Goal: Transaction & Acquisition: Download file/media

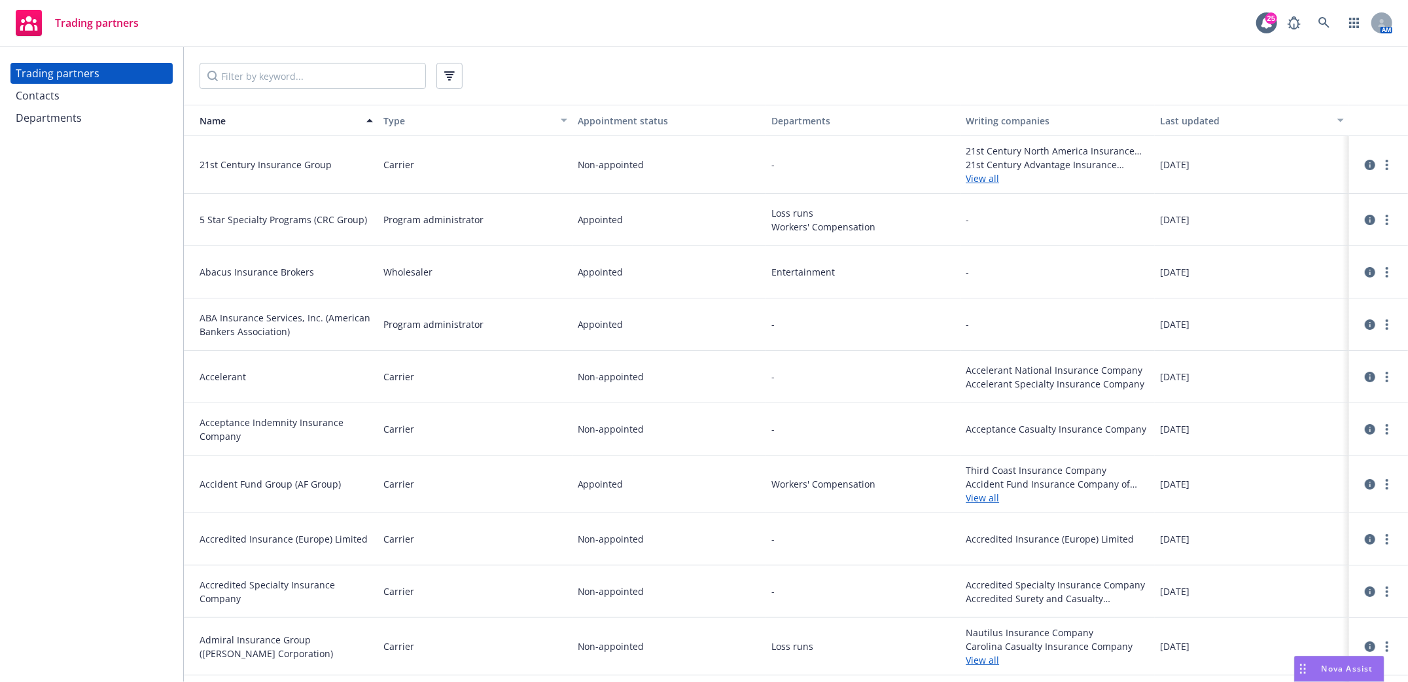
click at [76, 408] on div "Trading partners Contacts Departments" at bounding box center [91, 364] width 183 height 635
click at [1325, 20] on icon at bounding box center [1324, 23] width 12 height 12
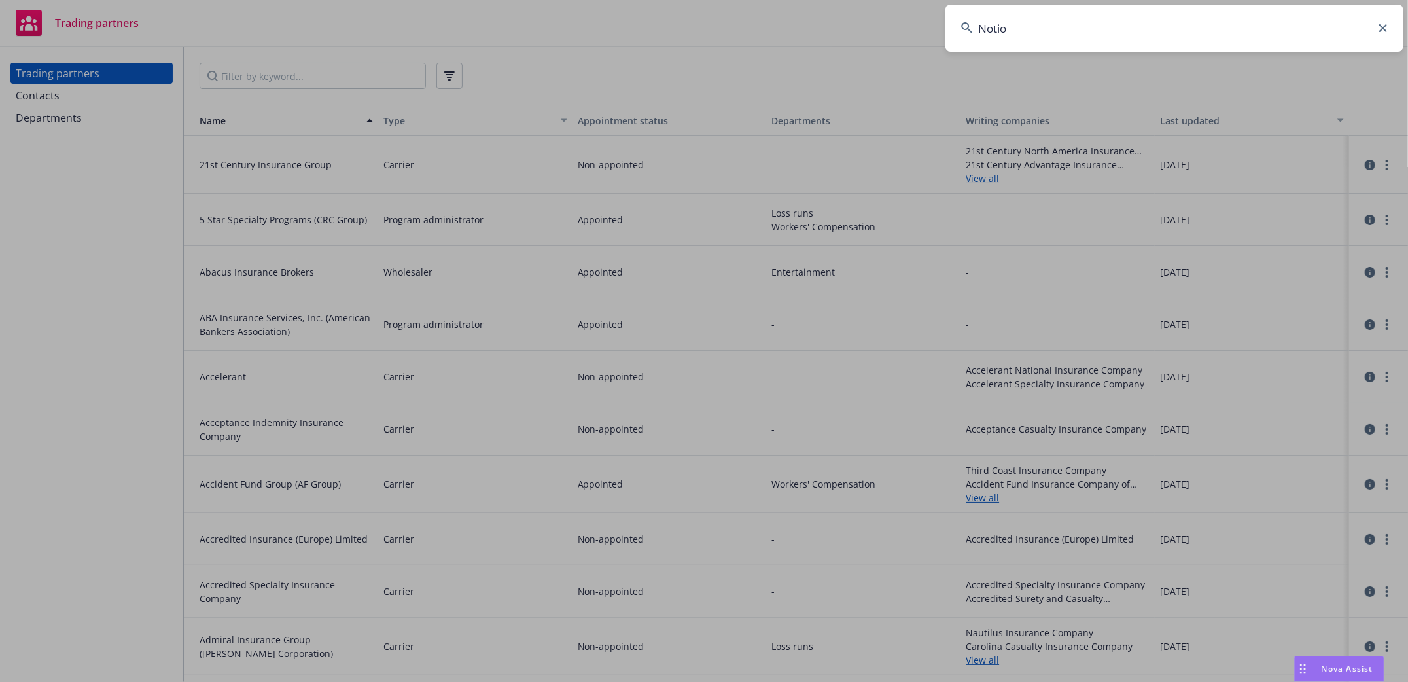
type input "Notion"
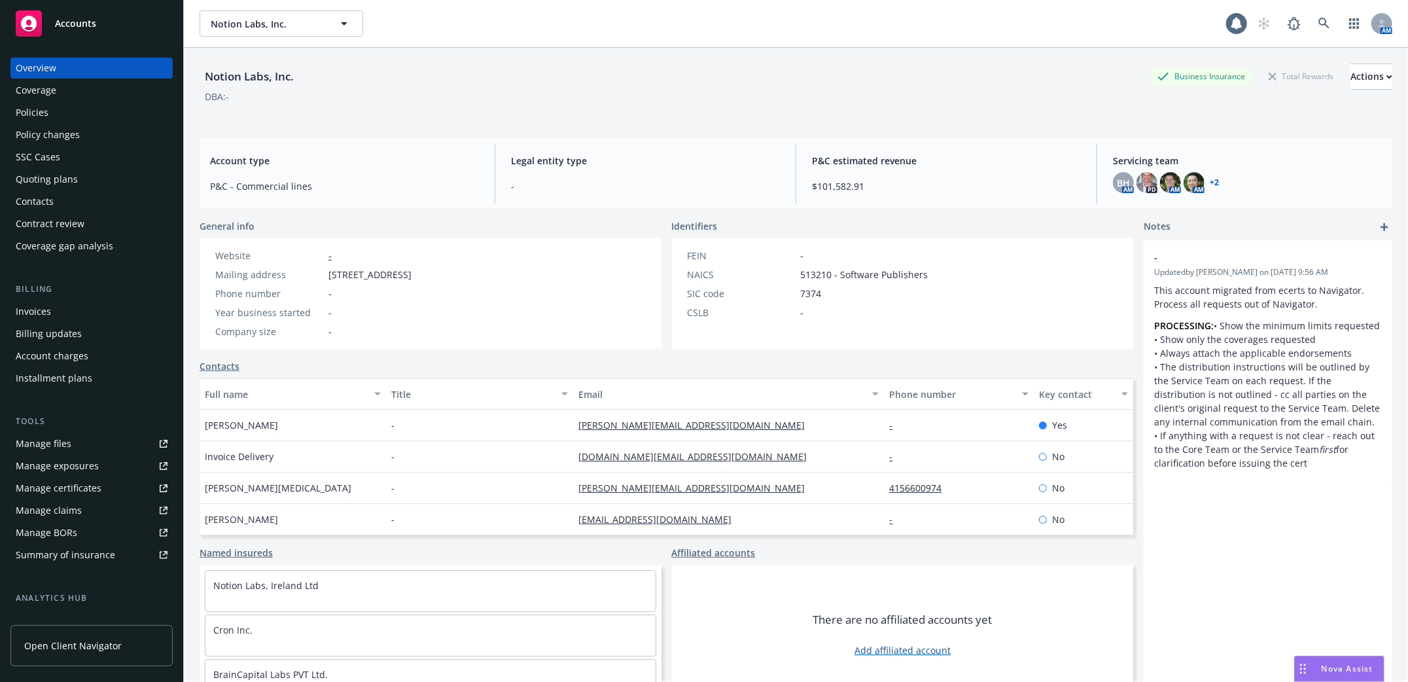
click at [37, 114] on div "Policies" at bounding box center [32, 112] width 33 height 21
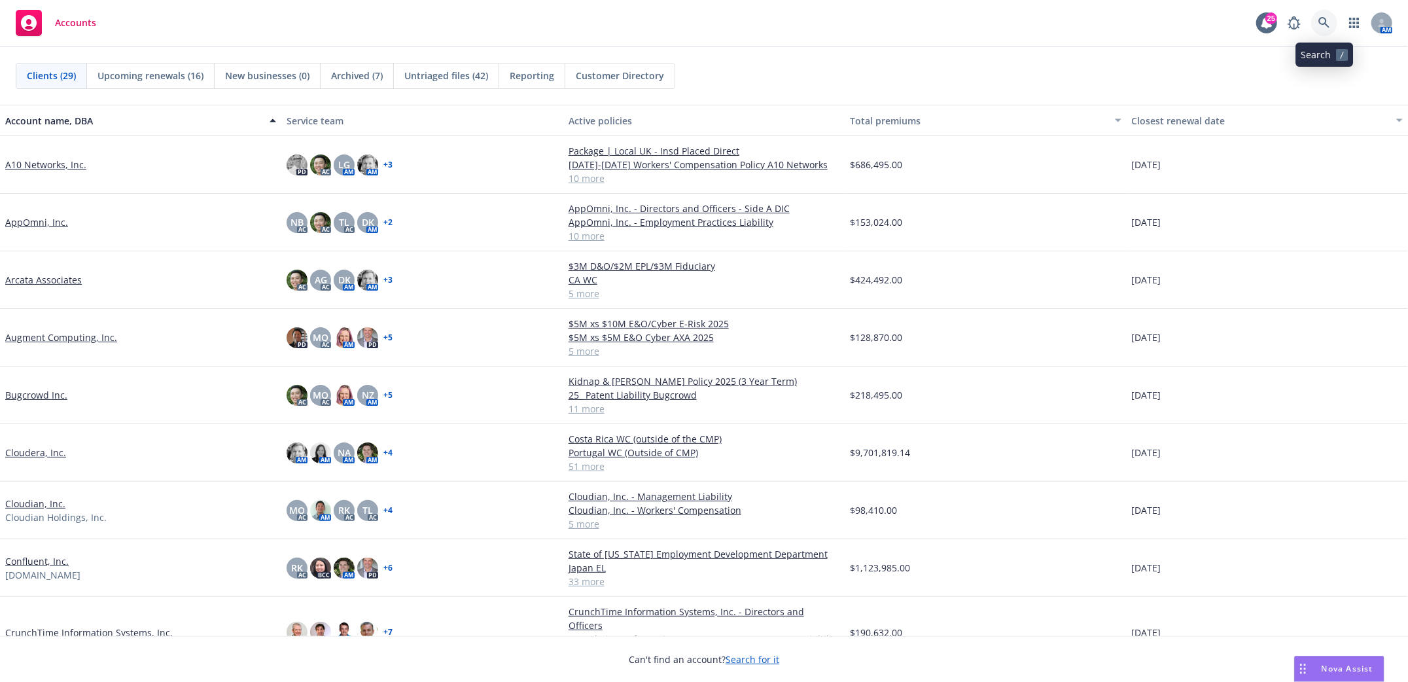
click at [1325, 16] on link at bounding box center [1324, 23] width 26 height 26
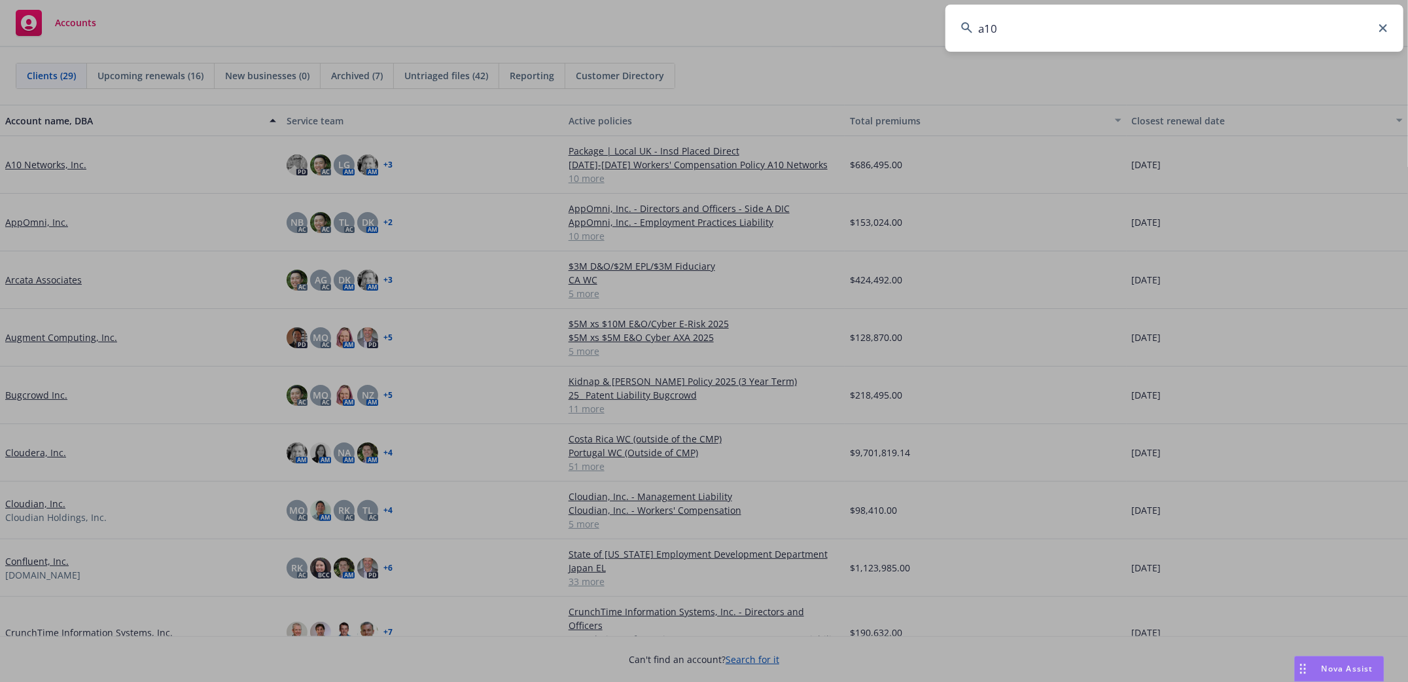
type input "a10"
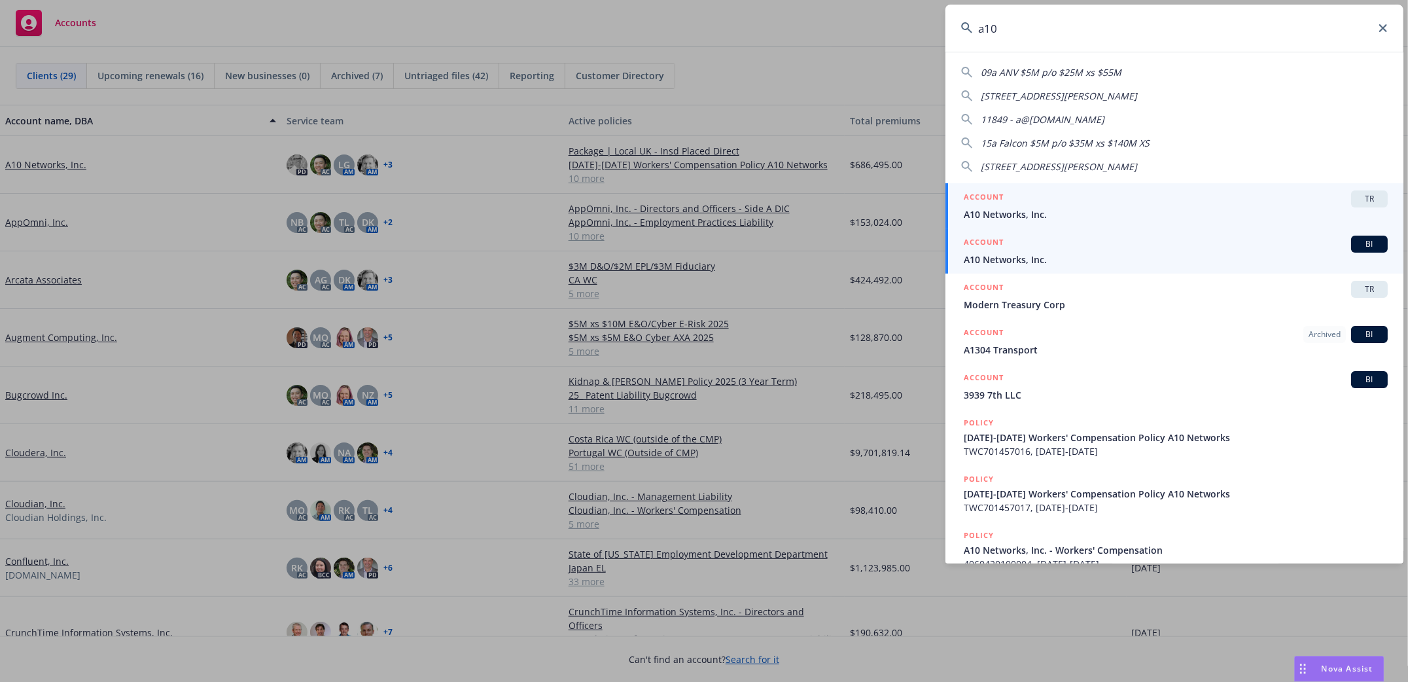
click at [987, 254] on span "A10 Networks, Inc." at bounding box center [1176, 260] width 424 height 14
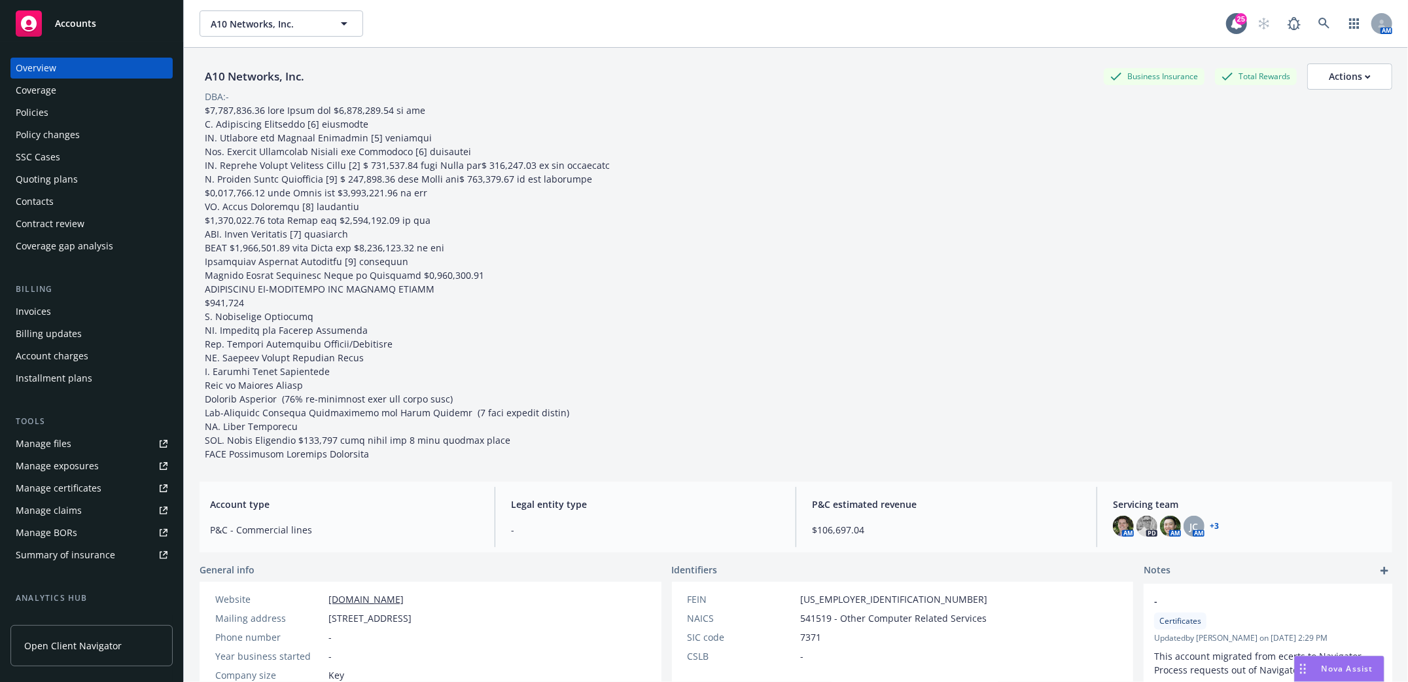
click at [39, 106] on div "Policies" at bounding box center [32, 112] width 33 height 21
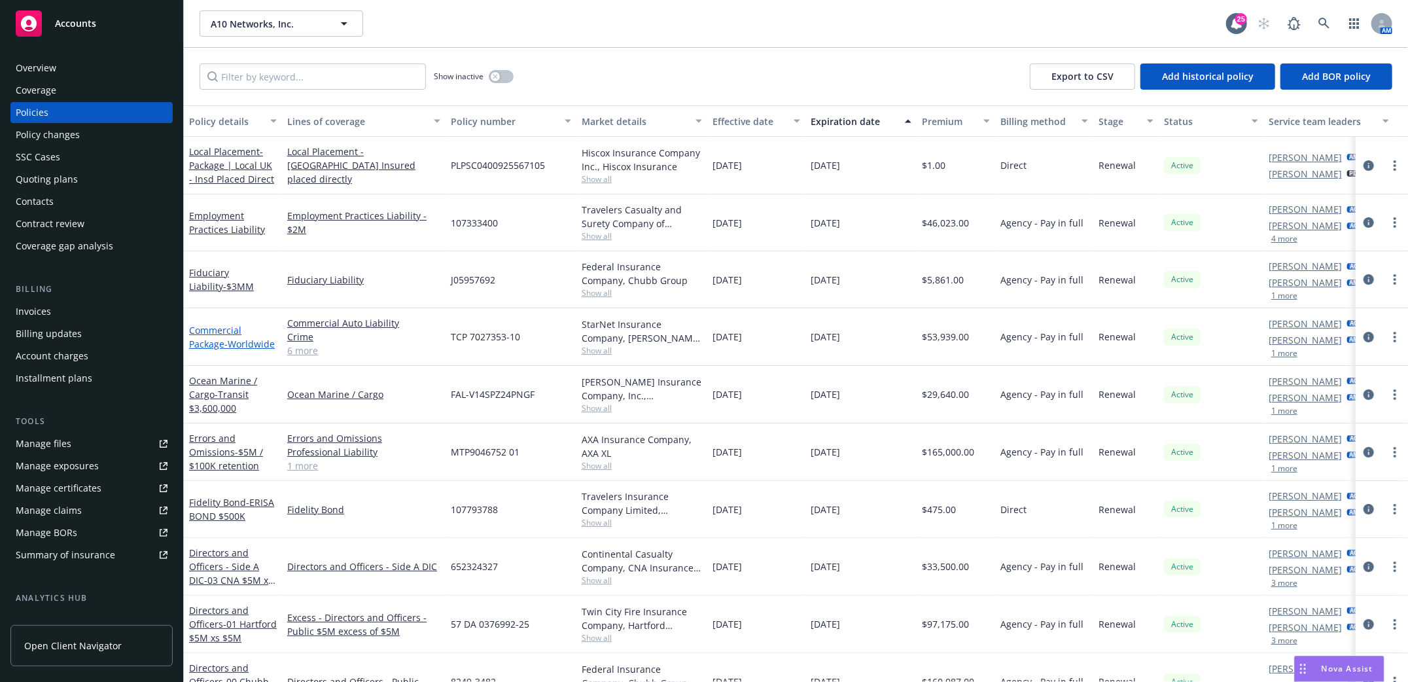
click at [201, 332] on link "Commercial Package - Worldwide" at bounding box center [232, 337] width 86 height 26
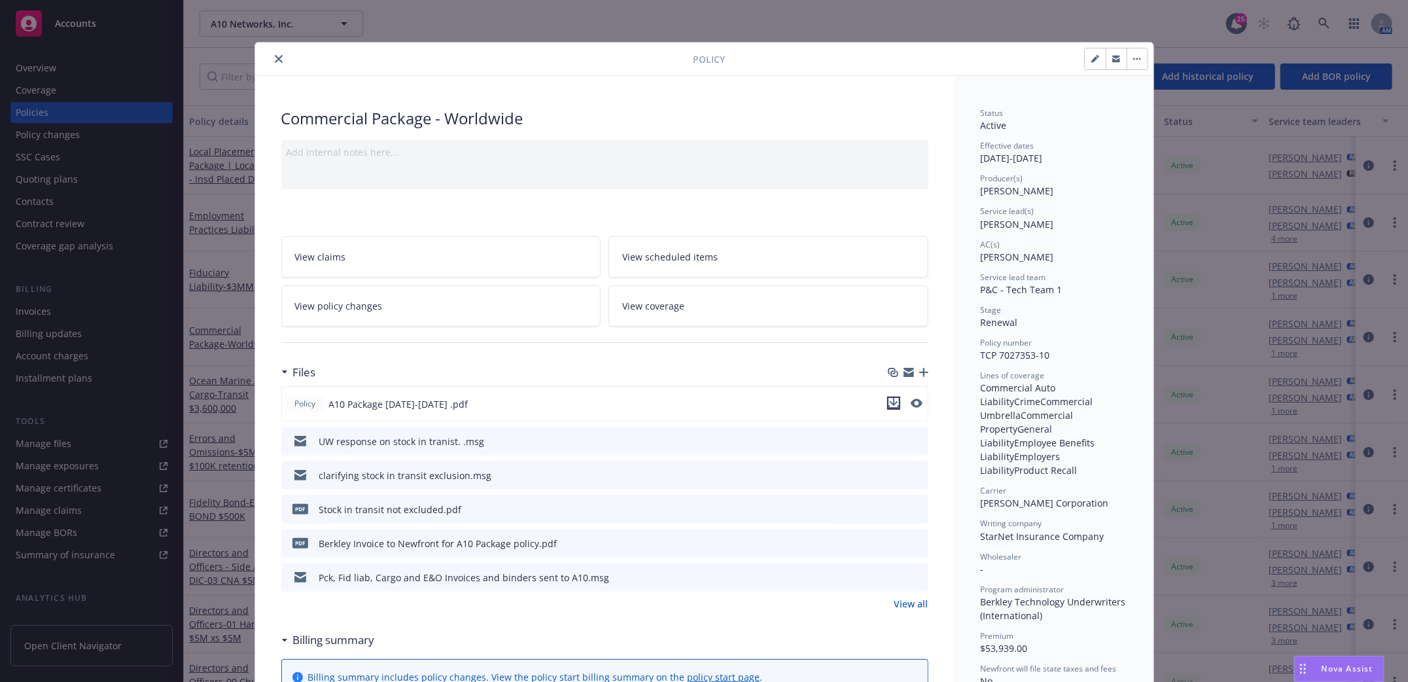
click at [888, 406] on icon "download file" at bounding box center [893, 406] width 10 height 3
click at [275, 59] on icon "close" at bounding box center [279, 59] width 8 height 8
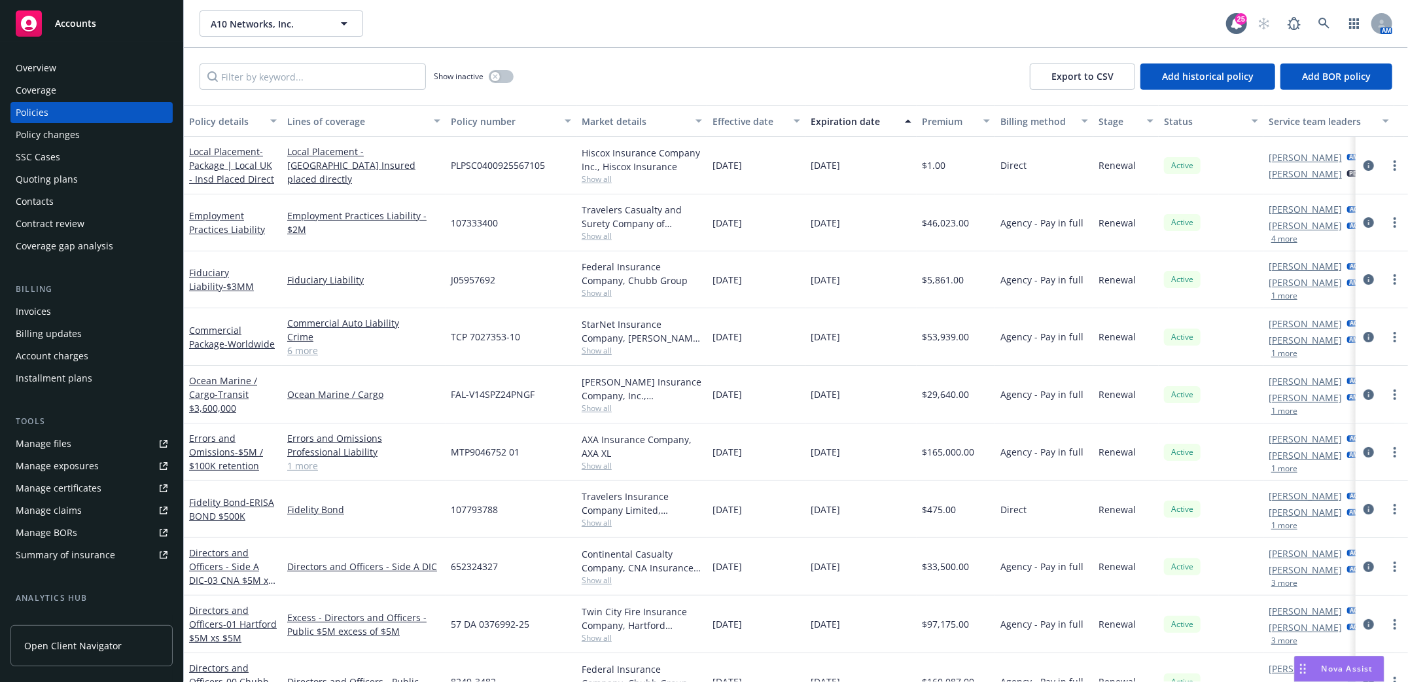
click at [44, 114] on div "Policies" at bounding box center [32, 112] width 33 height 21
click at [1316, 17] on link at bounding box center [1324, 23] width 26 height 26
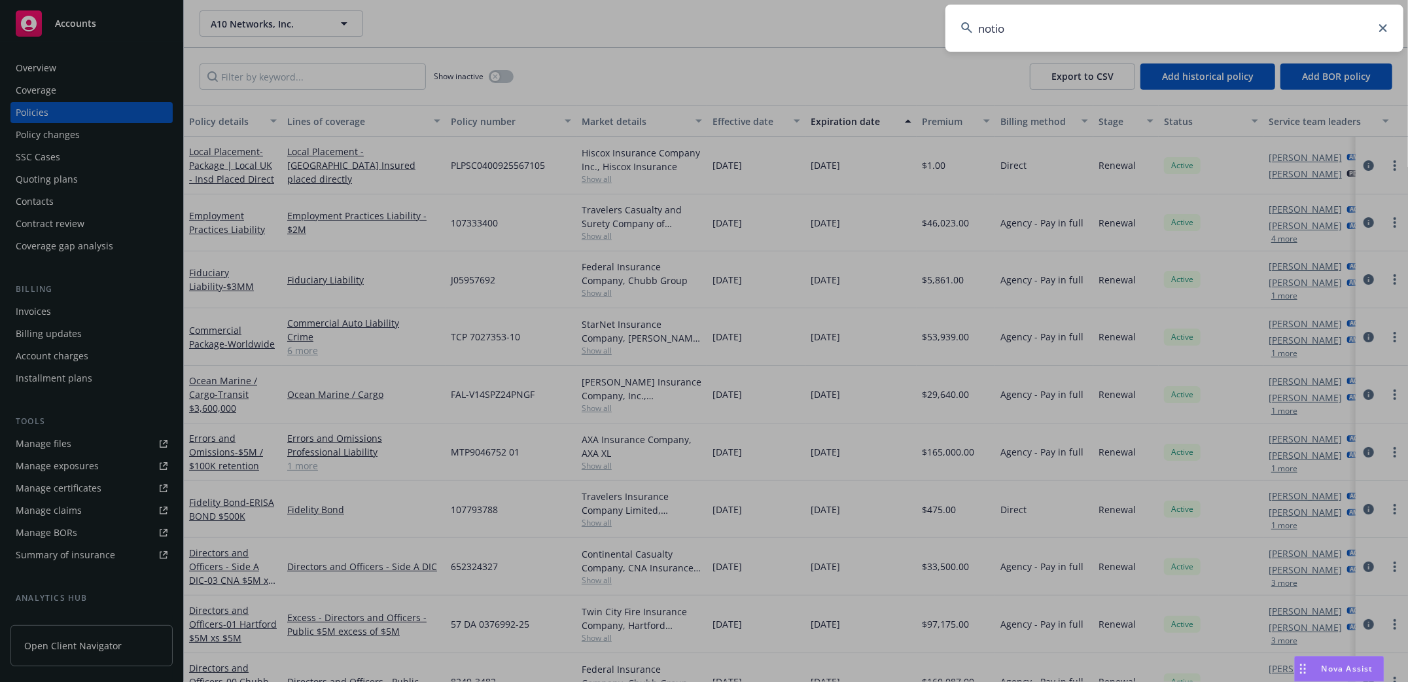
type input "notion"
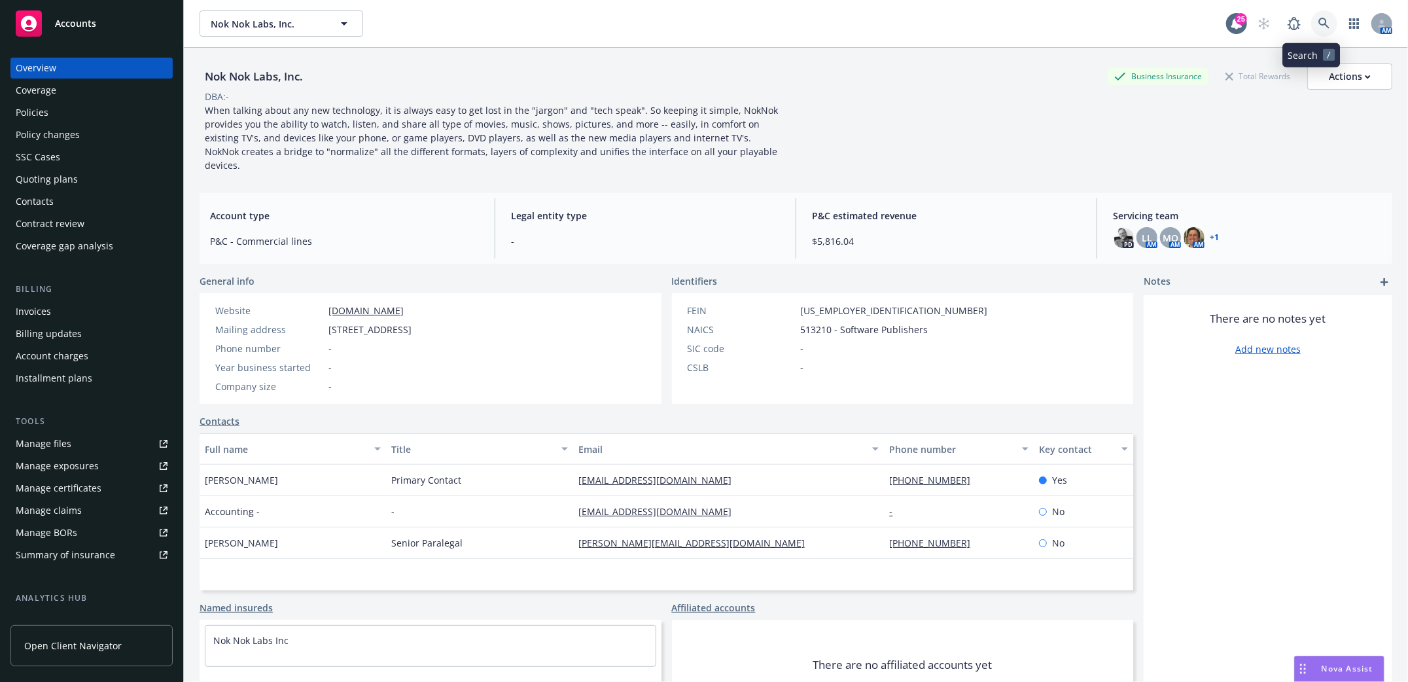
click at [1318, 26] on icon at bounding box center [1324, 24] width 12 height 12
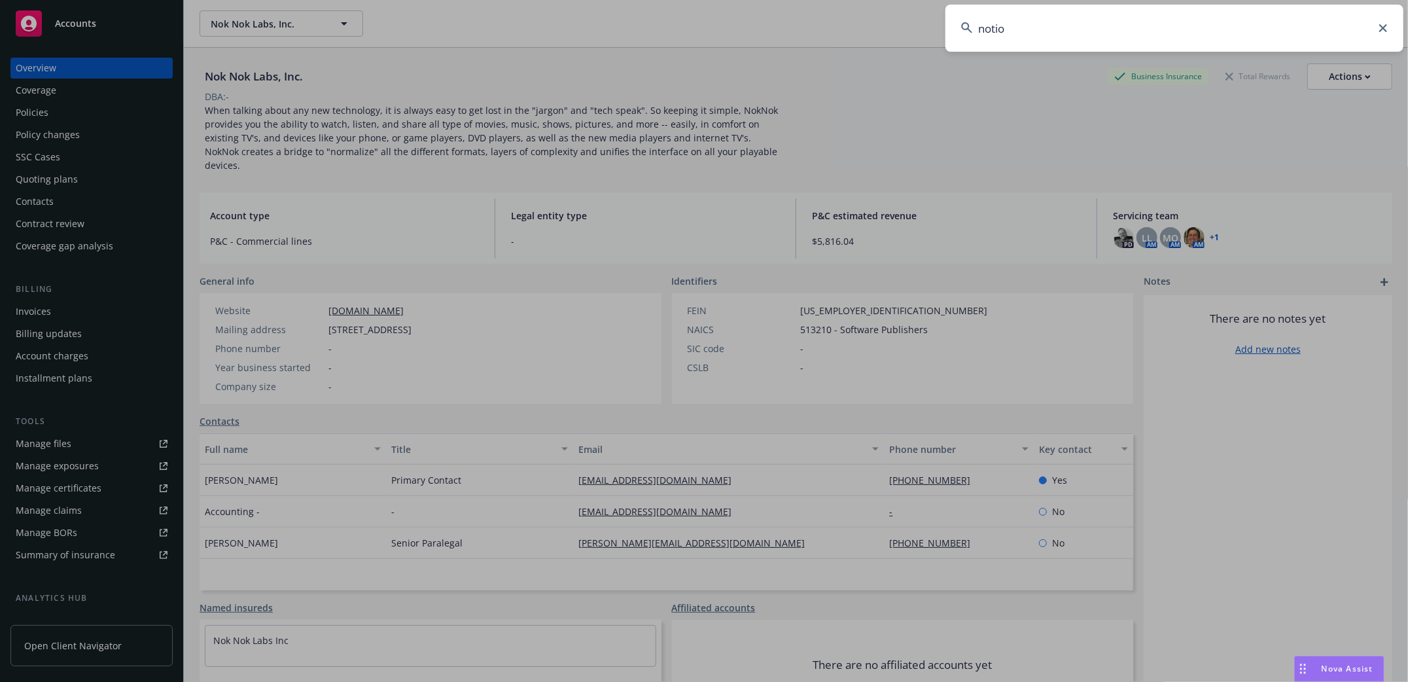
type input "notion"
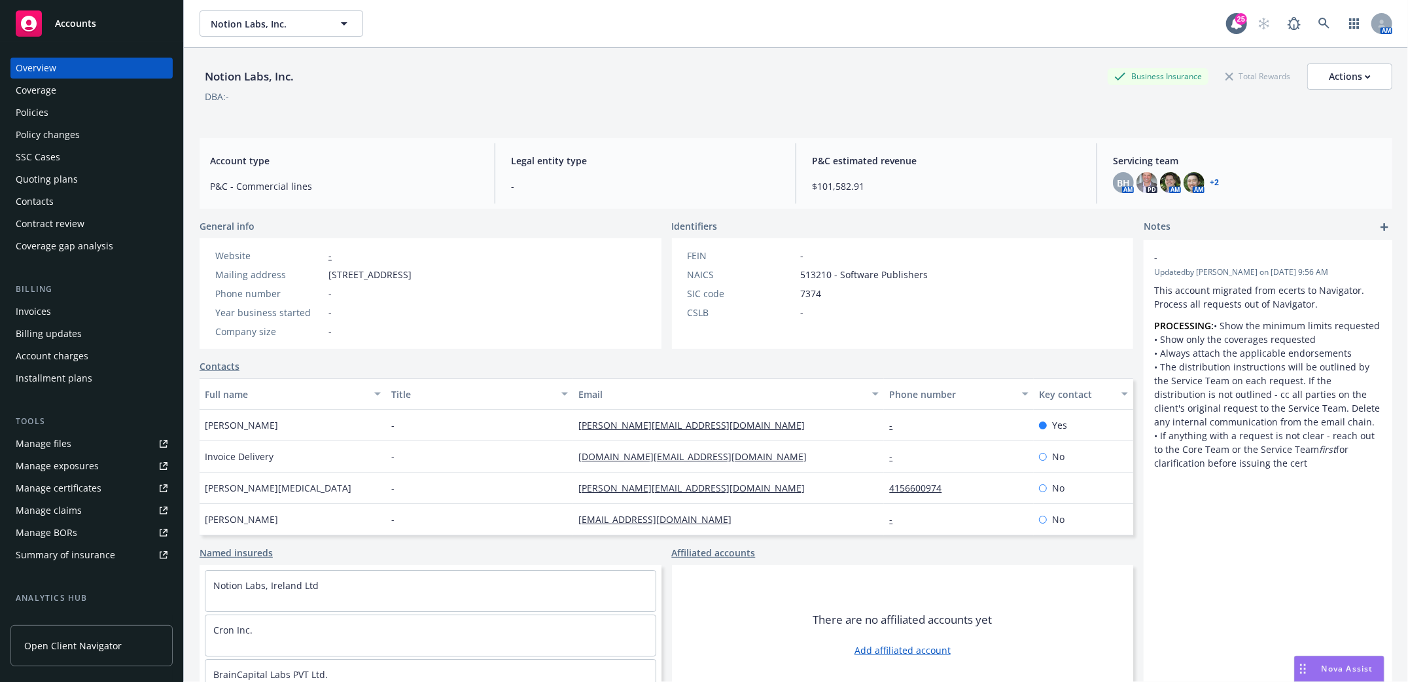
click at [28, 110] on div "Policies" at bounding box center [32, 112] width 33 height 21
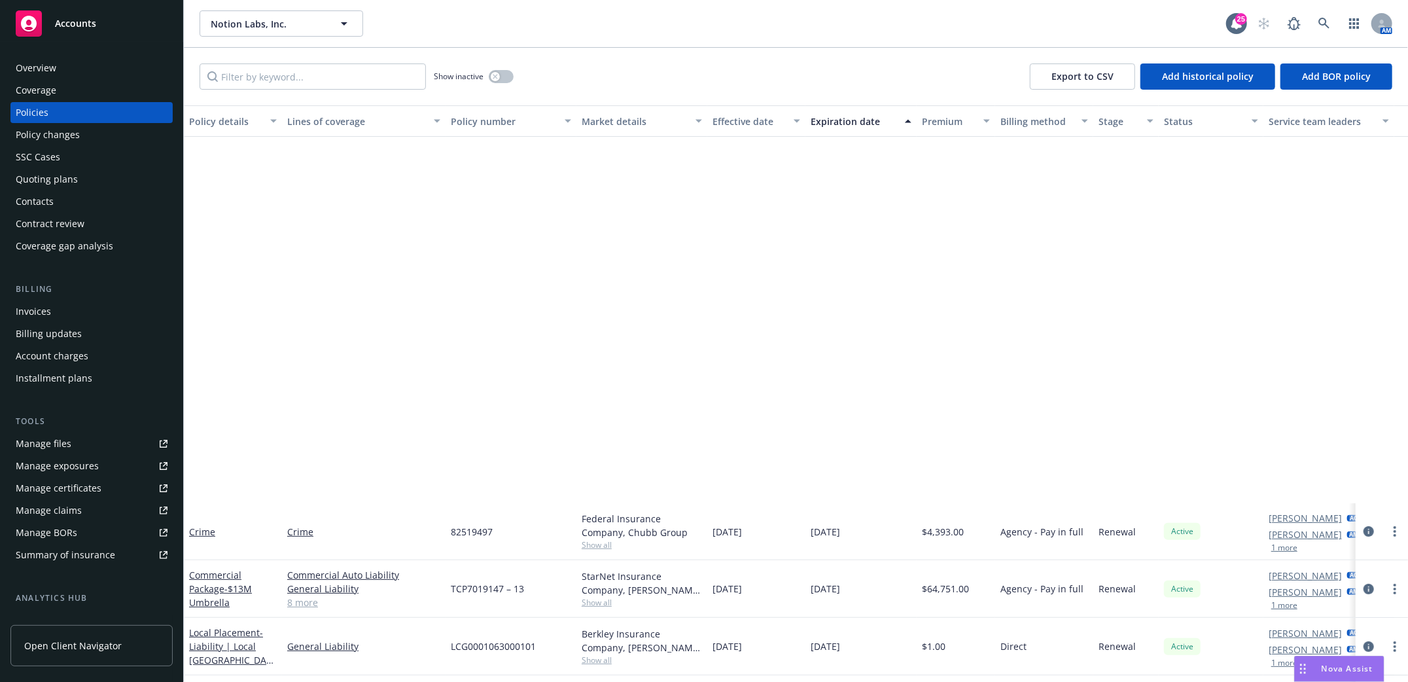
scroll to position [436, 0]
